Goal: Navigation & Orientation: Find specific page/section

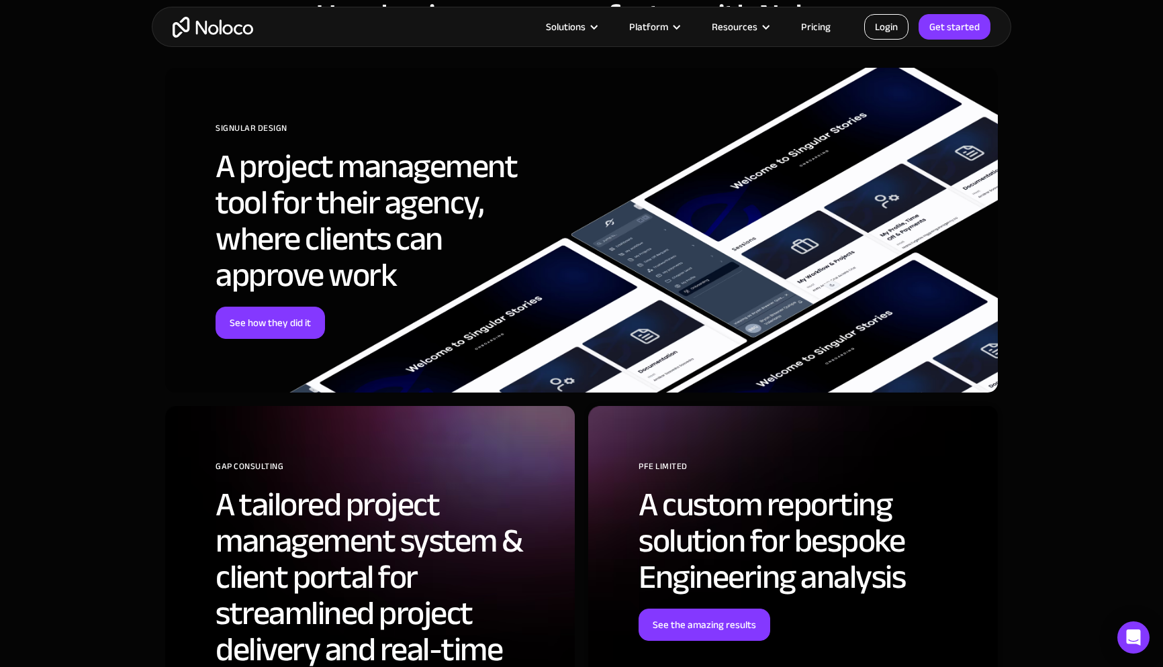
click at [879, 21] on link "Login" at bounding box center [886, 27] width 44 height 26
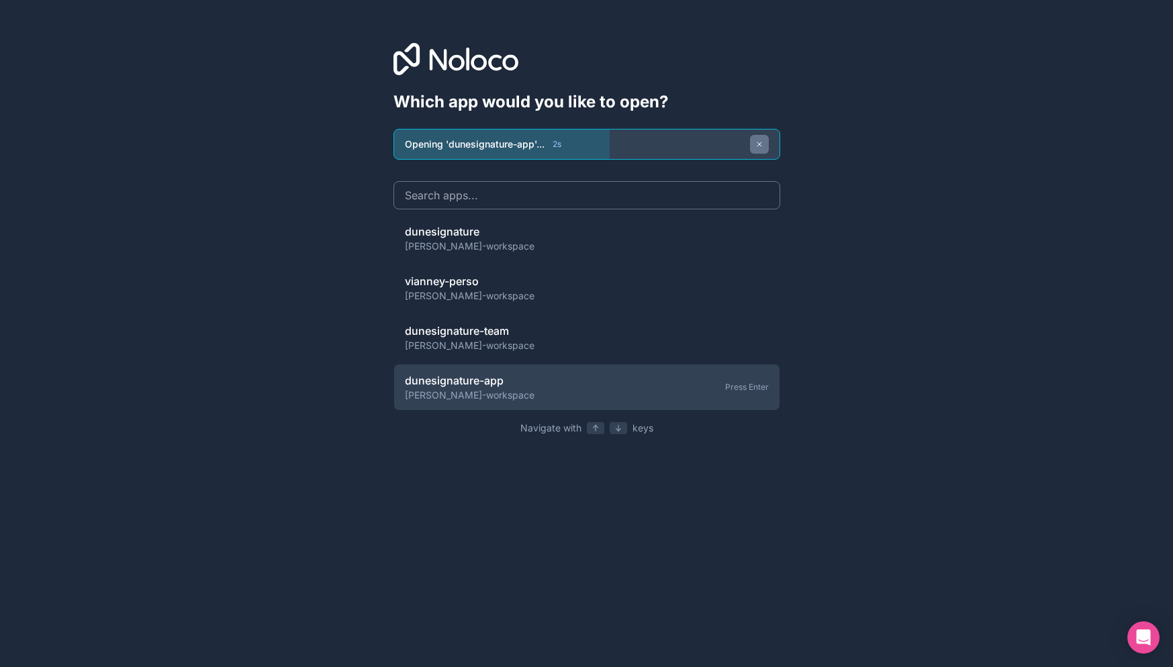
click at [763, 148] on button at bounding box center [759, 144] width 19 height 19
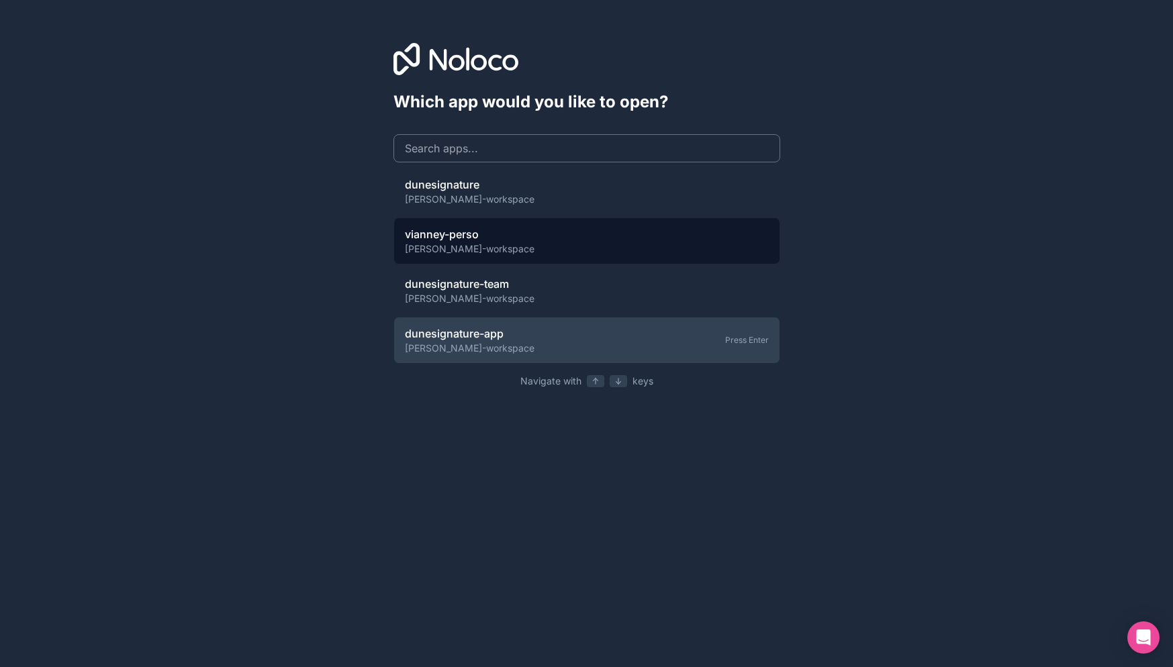
click at [517, 252] on span "[PERSON_NAME]-workspace" at bounding box center [470, 248] width 130 height 13
